Goal: Information Seeking & Learning: Learn about a topic

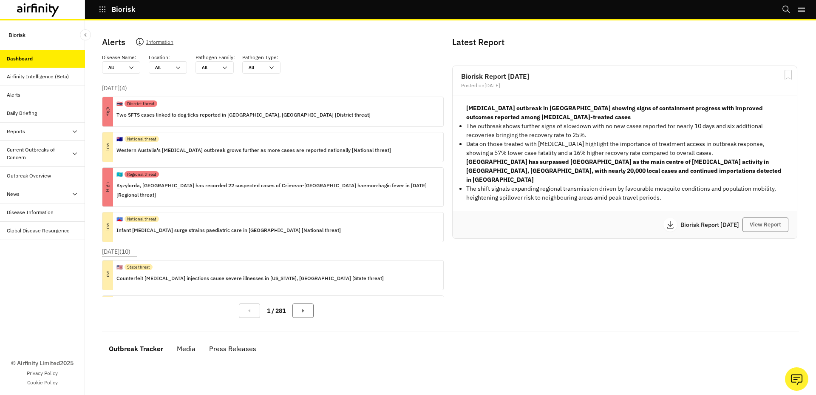
click at [59, 157] on div "Current Outbreaks of Concern" at bounding box center [39, 153] width 65 height 15
click at [111, 12] on p "Biorisk" at bounding box center [123, 10] width 24 height 8
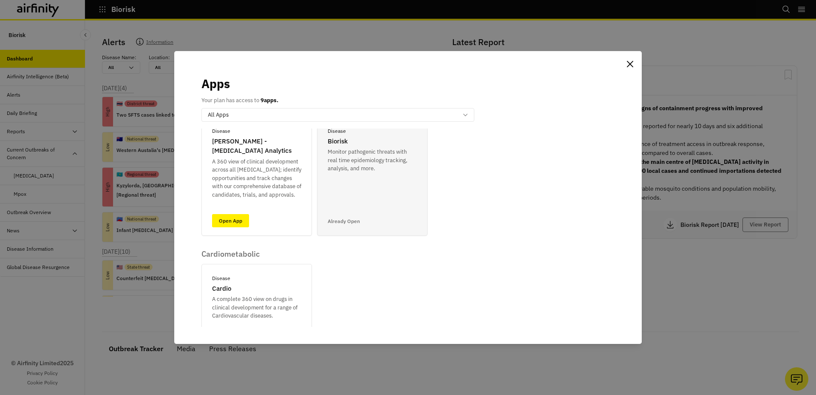
scroll to position [360, 0]
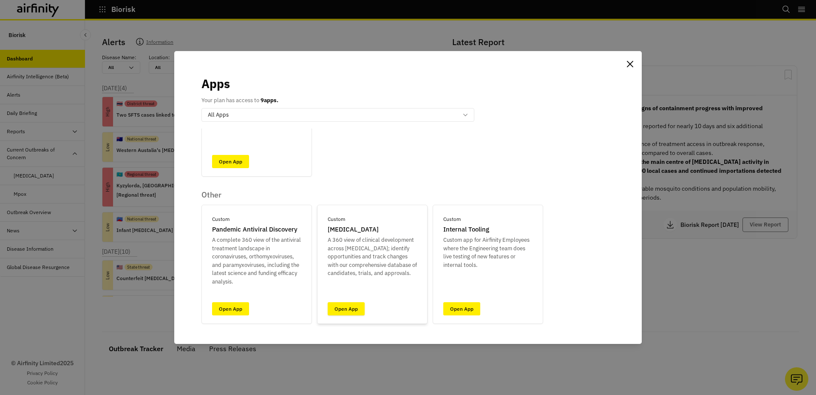
click at [344, 307] on link "Open App" at bounding box center [346, 308] width 37 height 13
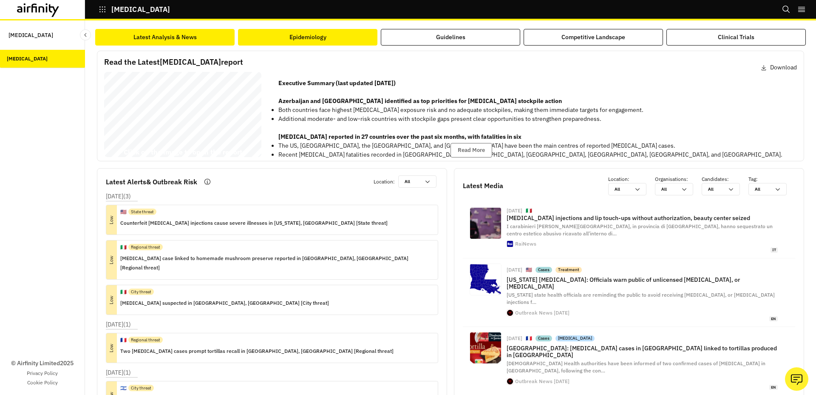
click at [313, 38] on div "Epidemiology" at bounding box center [308, 37] width 37 height 9
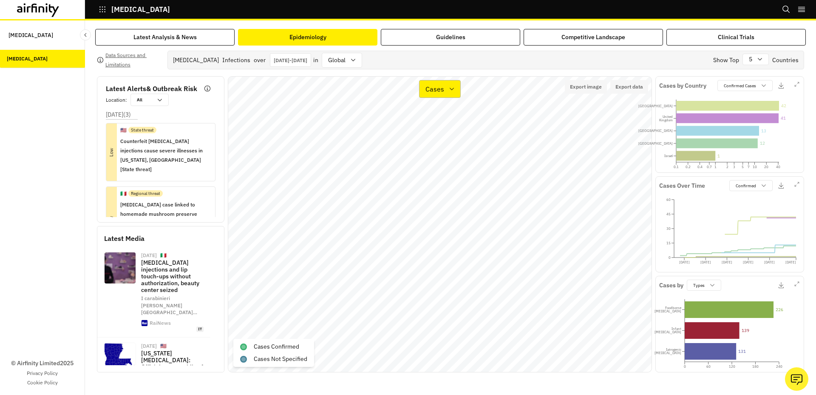
click at [442, 91] on p "Cases" at bounding box center [435, 89] width 19 height 10
click at [443, 130] on p "Types" at bounding box center [436, 130] width 18 height 10
click at [444, 84] on div "Types" at bounding box center [434, 89] width 28 height 12
click at [446, 111] on div "Cases" at bounding box center [462, 113] width 71 height 10
click at [717, 95] on icon "0.1 0.2 0.4 0.7 1 2 3 5 7 10 20 40 [GEOGRAPHIC_DATA] [GEOGRAPHIC_DATA] [GEOGRAP…" at bounding box center [730, 126] width 141 height 71
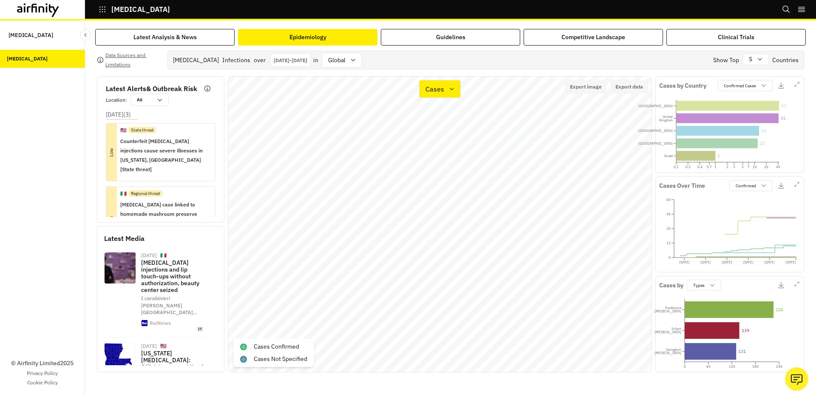
click at [724, 91] on icon "0.1 0.2 0.4 0.7 1 2 3 5 7 10 20 40 [GEOGRAPHIC_DATA] [GEOGRAPHIC_DATA] [GEOGRAP…" at bounding box center [730, 126] width 141 height 71
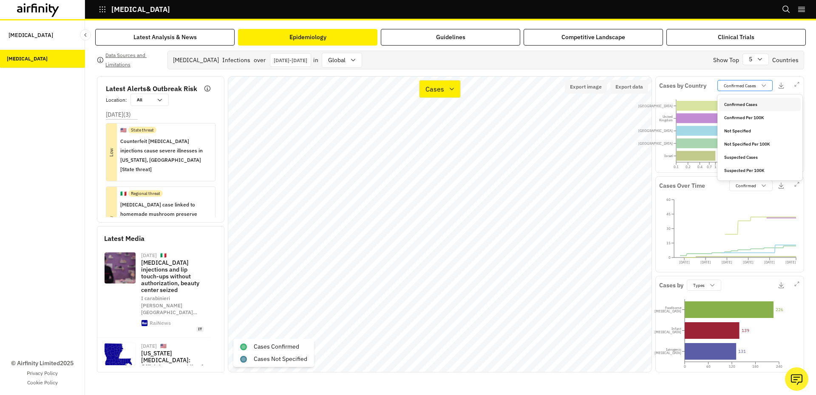
click at [740, 88] on p "Confirmed Cases" at bounding box center [740, 86] width 32 height 6
click at [745, 131] on p "Not Specified" at bounding box center [738, 131] width 27 height 6
